Goal: Task Accomplishment & Management: Manage account settings

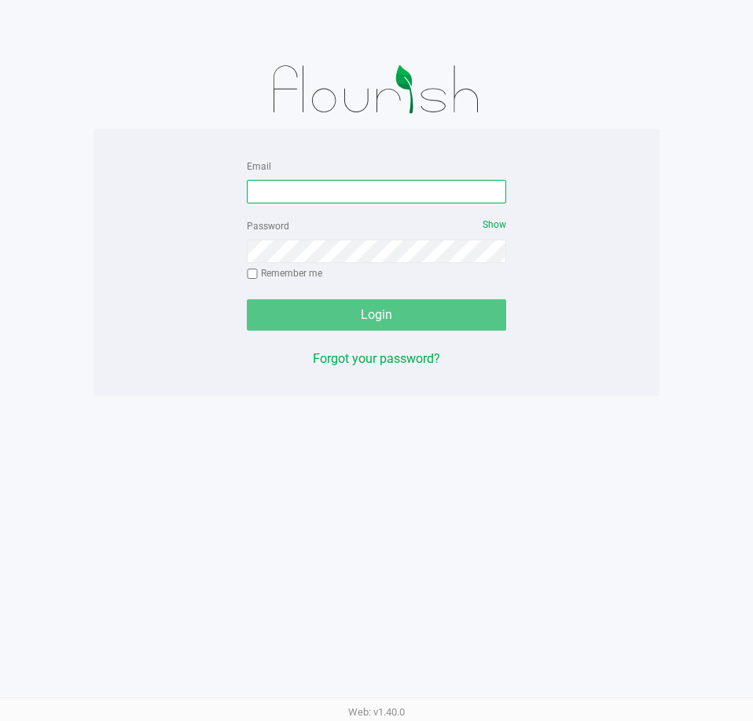
click at [339, 189] on input "Email" at bounding box center [376, 192] width 259 height 24
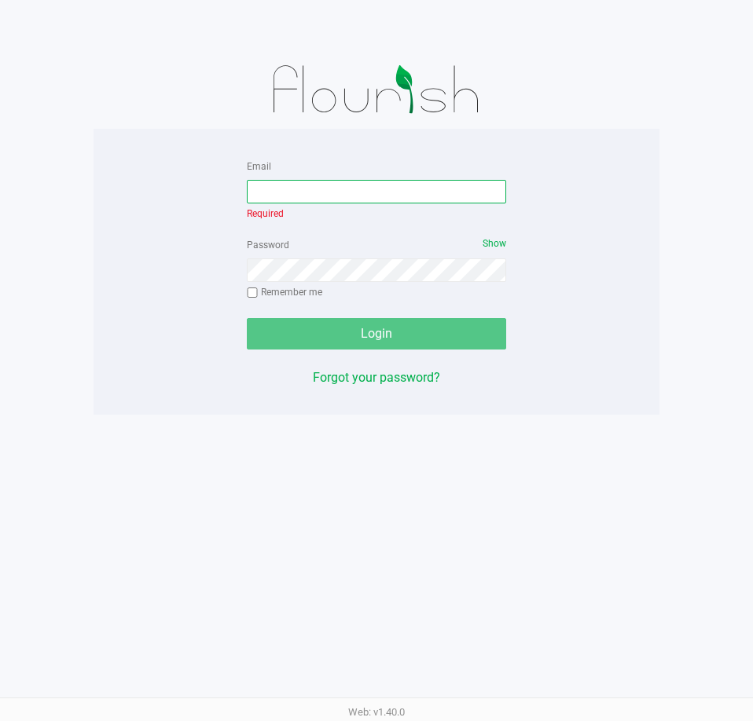
click at [441, 189] on input "Email" at bounding box center [376, 192] width 259 height 24
type input "[EMAIL_ADDRESS][DOMAIN_NAME]"
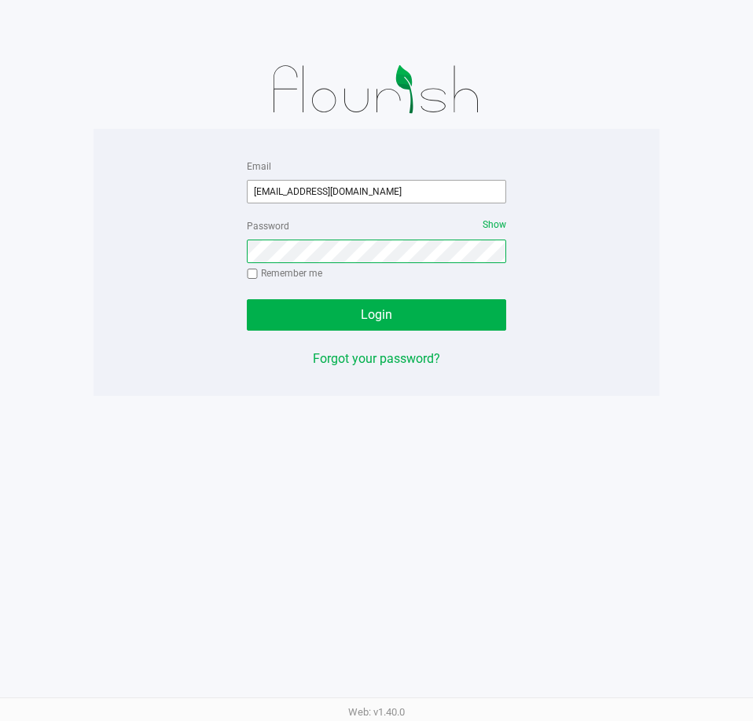
click at [247, 299] on button "Login" at bounding box center [376, 314] width 259 height 31
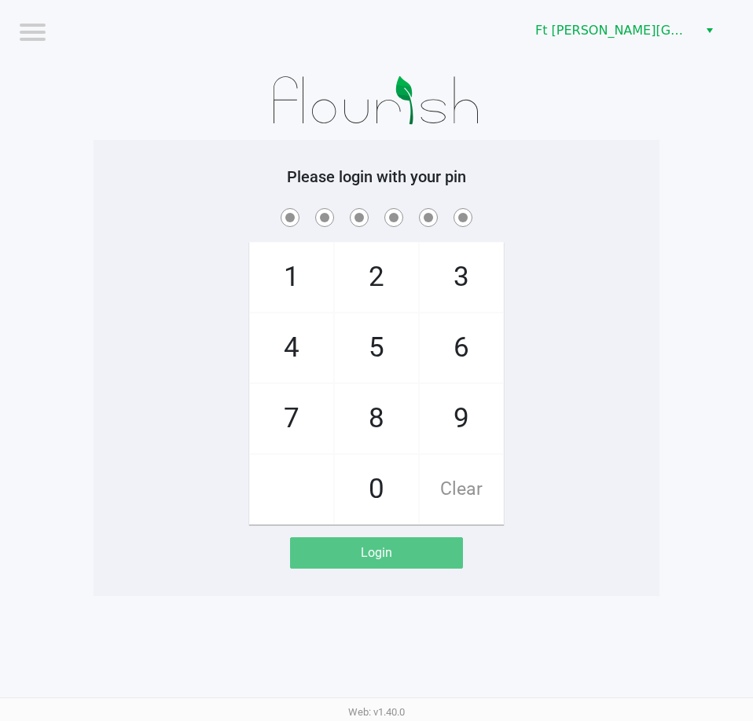
click at [472, 490] on span "Clear" at bounding box center [461, 489] width 83 height 69
click at [369, 270] on span "2" at bounding box center [376, 277] width 83 height 69
checkbox input "true"
click at [278, 273] on span "1" at bounding box center [291, 277] width 83 height 69
checkbox input "true"
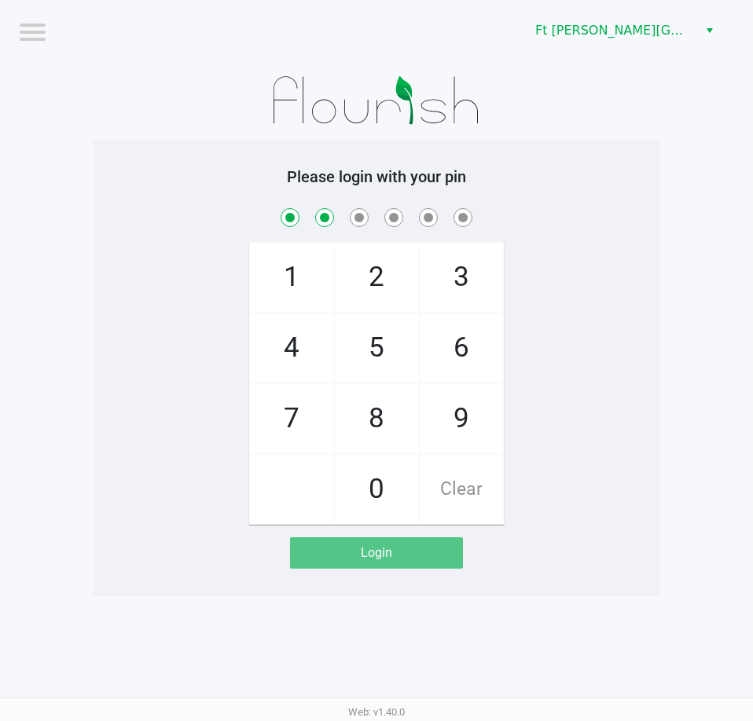
click at [283, 284] on span "1" at bounding box center [291, 277] width 83 height 69
checkbox input "true"
click at [368, 425] on span "8" at bounding box center [376, 418] width 83 height 69
checkbox input "true"
click at [454, 472] on span "Clear" at bounding box center [461, 489] width 83 height 69
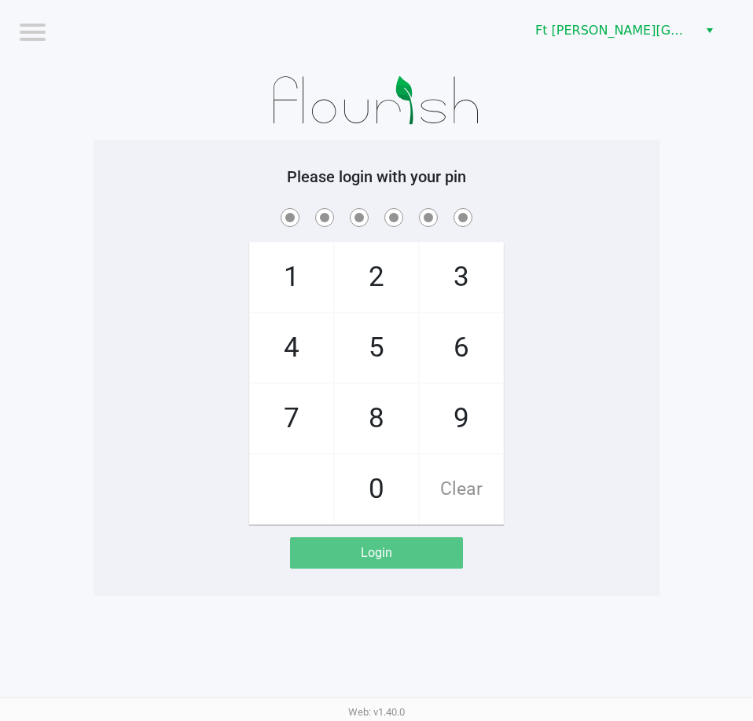
checkbox input "false"
click at [462, 479] on span "Clear" at bounding box center [461, 489] width 83 height 69
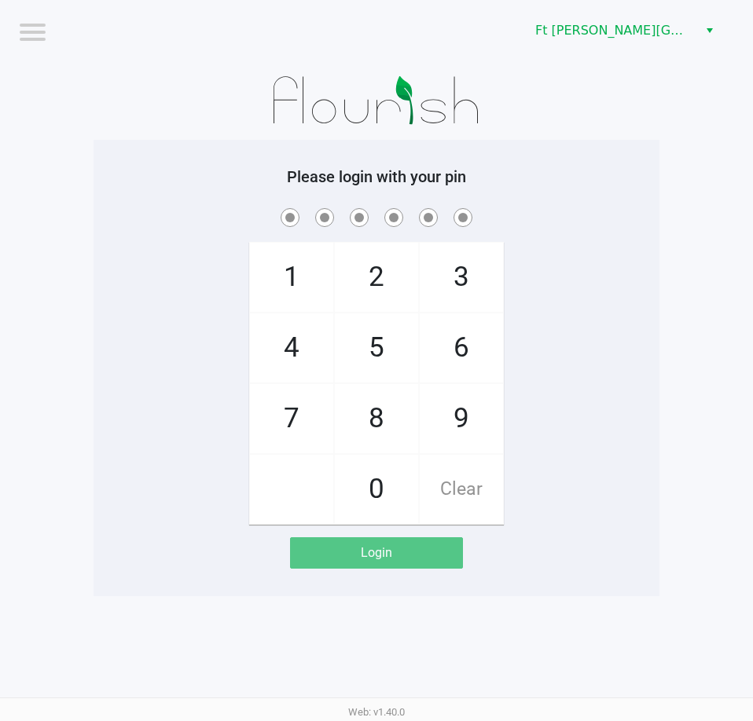
click at [460, 482] on span "Clear" at bounding box center [461, 489] width 83 height 69
click at [387, 289] on span "2" at bounding box center [376, 277] width 83 height 69
checkbox input "true"
click at [283, 281] on span "1" at bounding box center [291, 277] width 83 height 69
checkbox input "true"
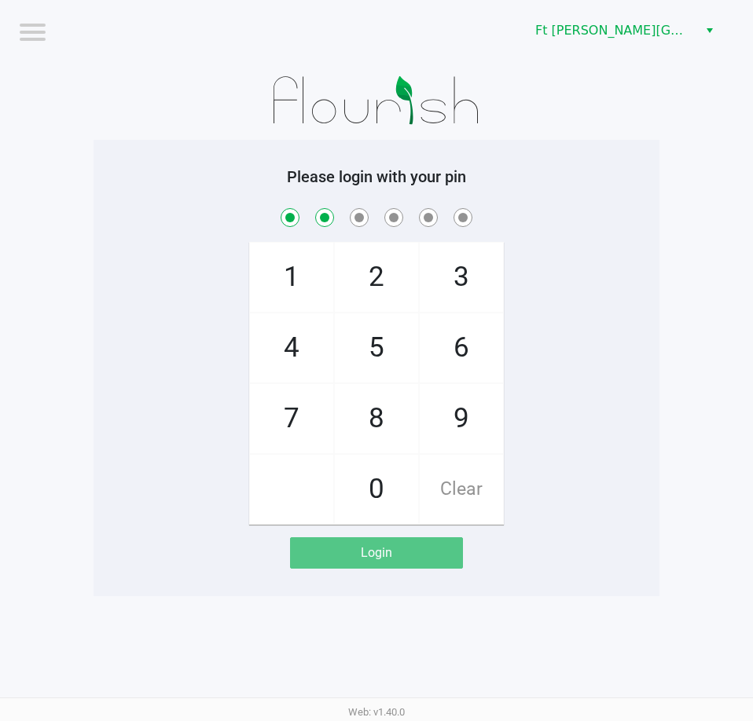
click at [377, 416] on span "8" at bounding box center [376, 418] width 83 height 69
checkbox input "true"
click at [463, 486] on span "Clear" at bounding box center [461, 489] width 83 height 69
checkbox input "false"
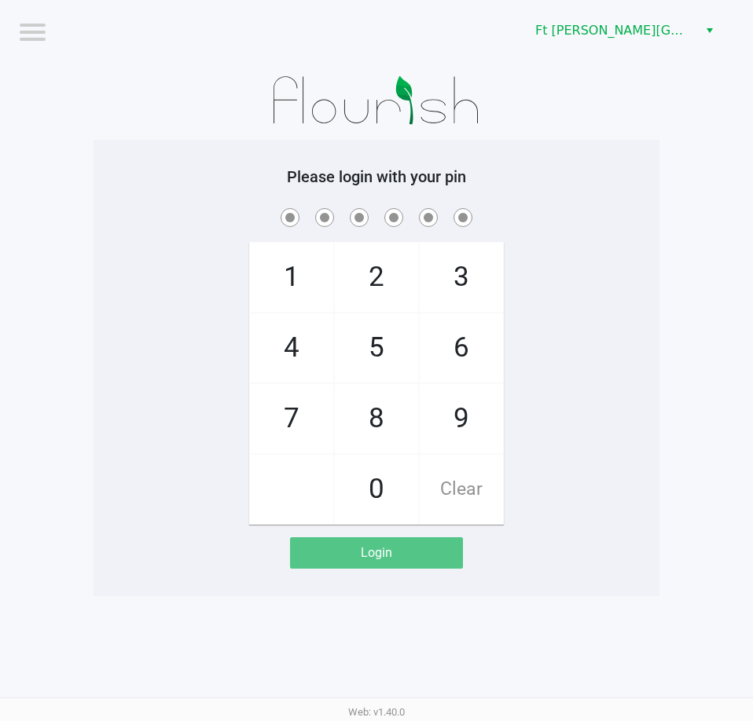
checkbox input "false"
click at [460, 483] on span "Clear" at bounding box center [461, 489] width 83 height 69
click at [452, 489] on span "Clear" at bounding box center [461, 489] width 83 height 69
click at [376, 284] on span "2" at bounding box center [376, 277] width 83 height 69
checkbox input "true"
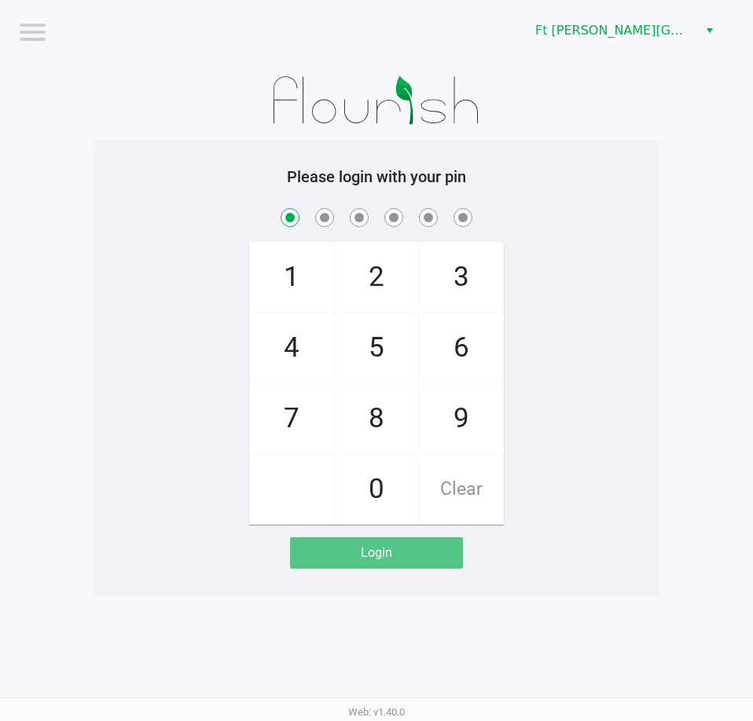
click at [292, 282] on span "1" at bounding box center [291, 277] width 83 height 69
checkbox input "true"
click at [294, 281] on span "1" at bounding box center [291, 277] width 83 height 69
checkbox input "true"
click at [480, 480] on span "Clear" at bounding box center [461, 489] width 83 height 69
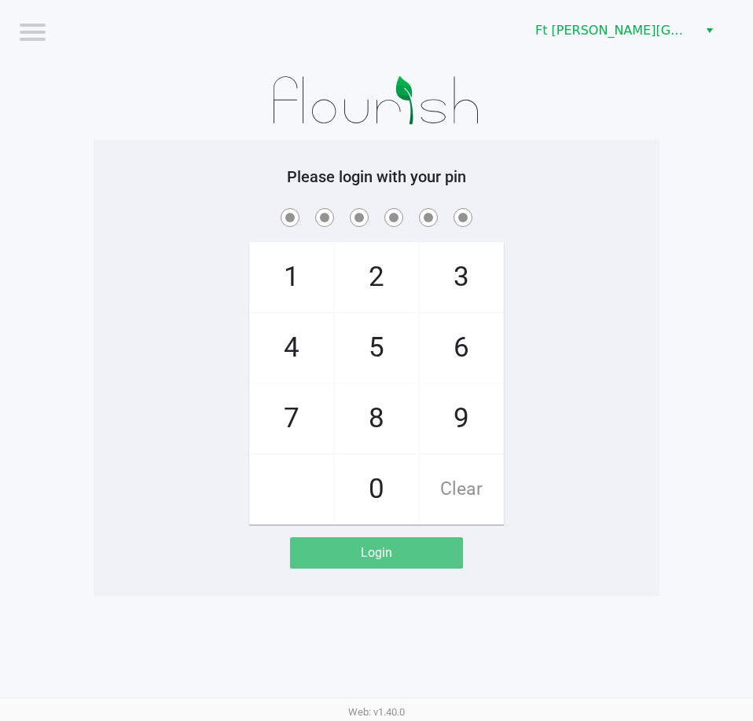
checkbox input "false"
click at [464, 483] on span "Clear" at bounding box center [461, 489] width 83 height 69
click at [463, 483] on span "Clear" at bounding box center [461, 489] width 83 height 69
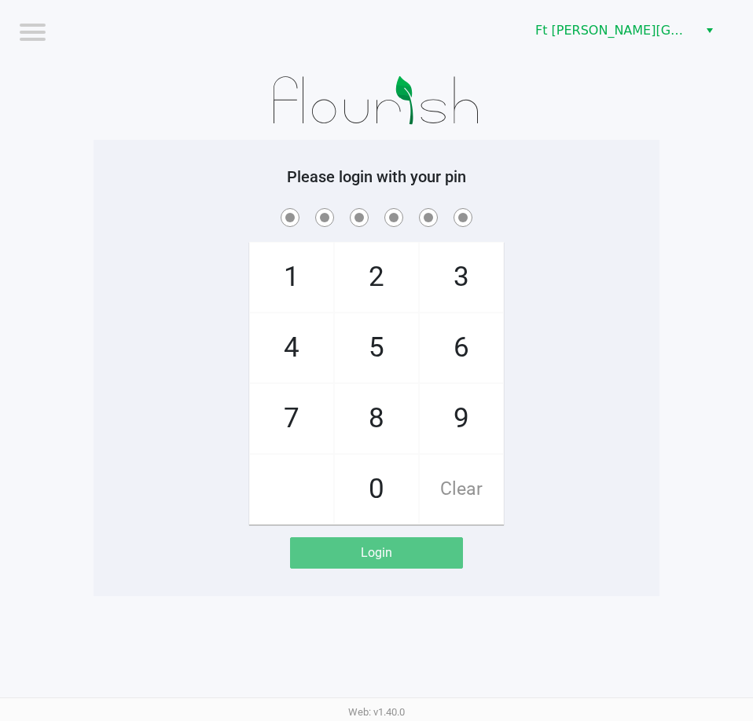
click at [463, 478] on span "Clear" at bounding box center [461, 489] width 83 height 69
click at [376, 281] on span "2" at bounding box center [376, 277] width 83 height 69
checkbox input "true"
click at [291, 275] on span "1" at bounding box center [291, 277] width 83 height 69
checkbox input "true"
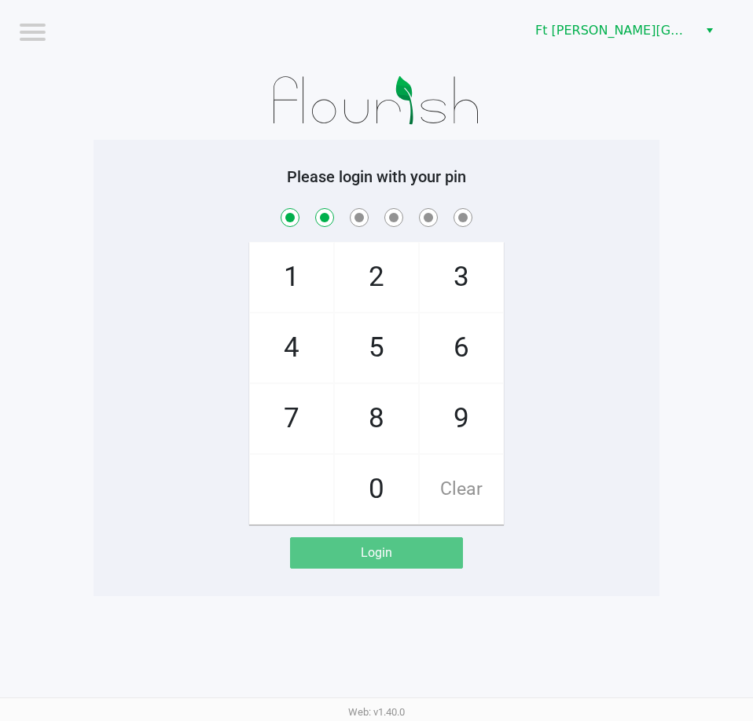
click at [457, 351] on span "6" at bounding box center [461, 348] width 83 height 69
checkbox input "true"
click at [462, 358] on span "6" at bounding box center [461, 348] width 83 height 69
checkbox input "true"
click at [295, 276] on span "1" at bounding box center [291, 277] width 83 height 69
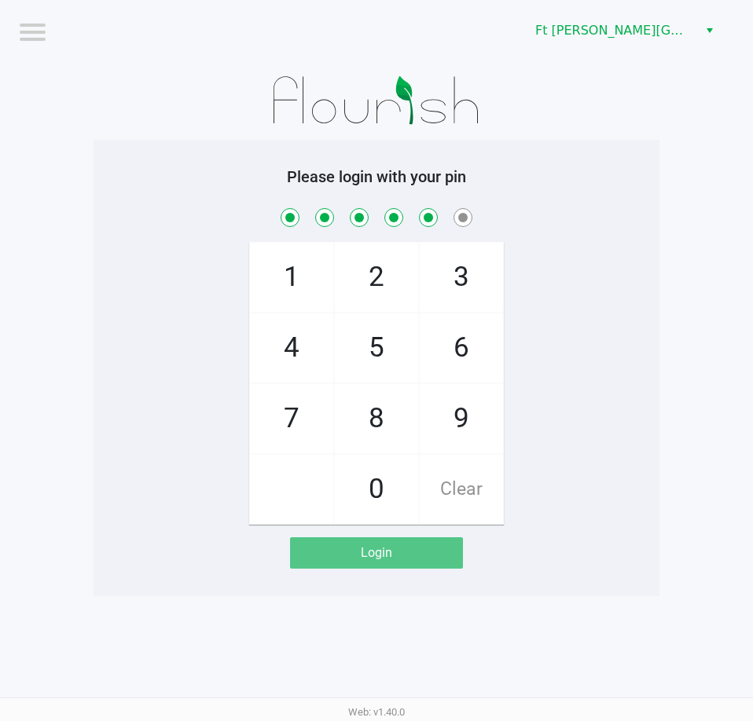
checkbox input "true"
click at [377, 424] on span "8" at bounding box center [376, 418] width 83 height 69
checkbox input "true"
